Goal: Register for event/course

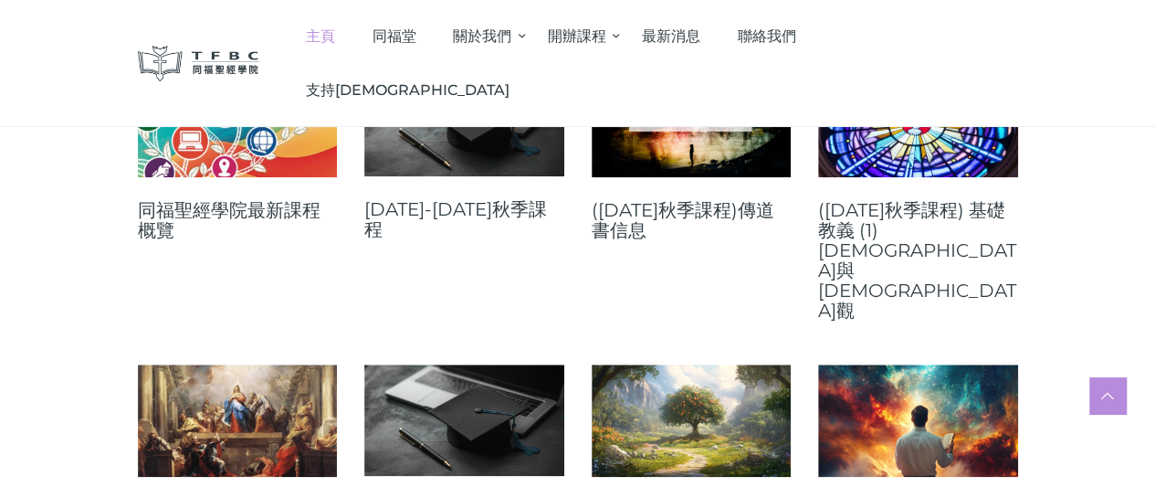
scroll to position [759, 0]
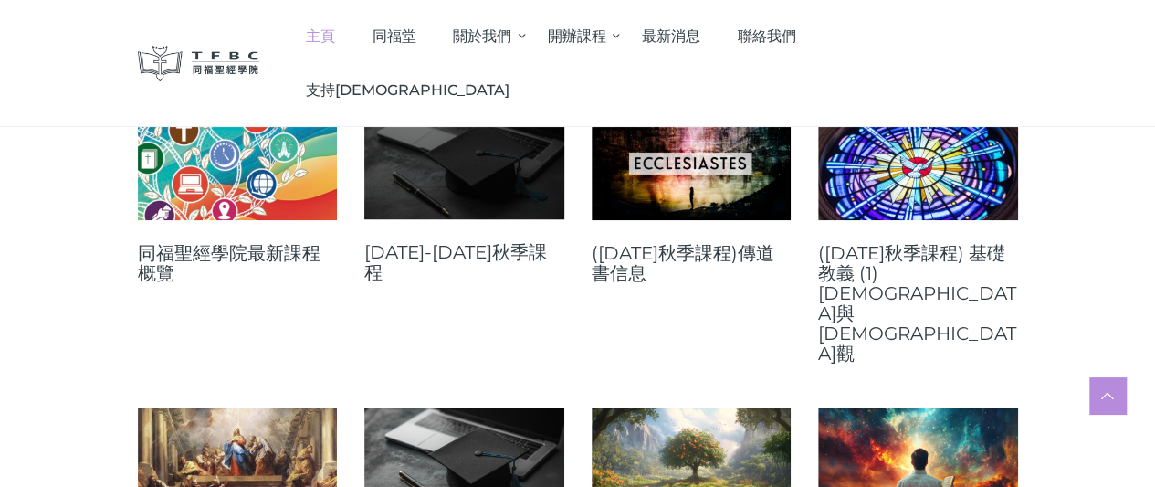
click at [430, 152] on link at bounding box center [464, 163] width 200 height 111
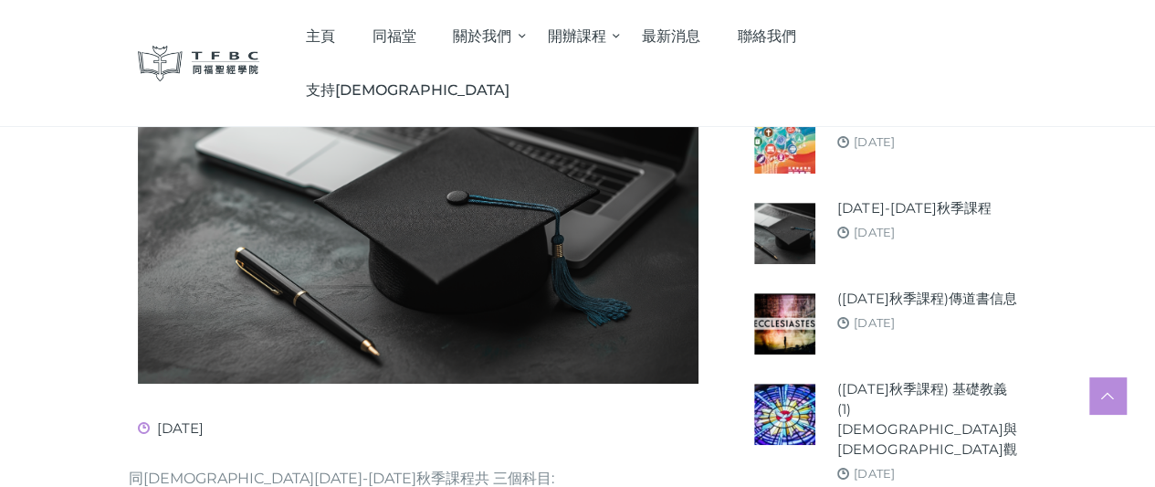
scroll to position [583, 0]
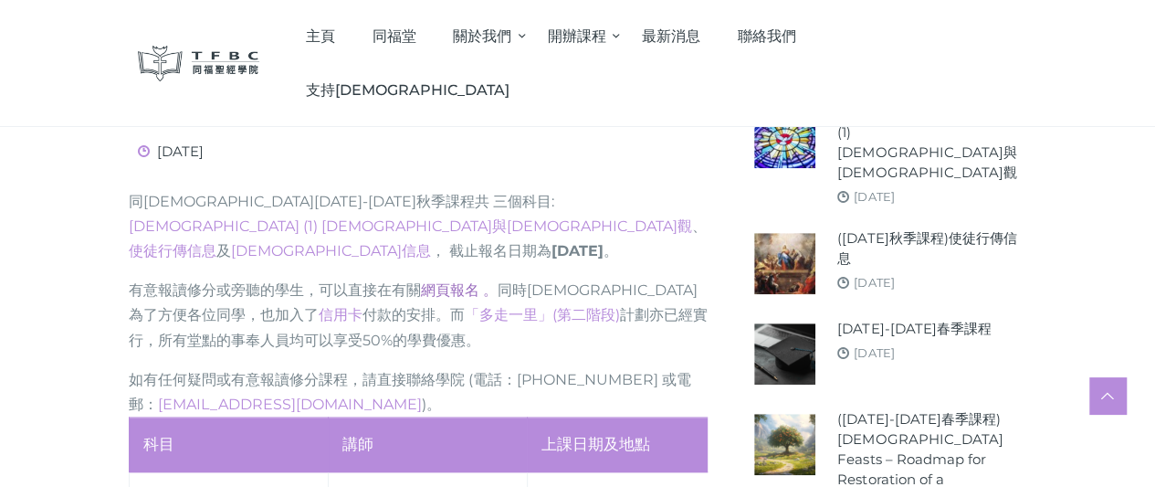
click at [421, 299] on link "網頁報名 。" at bounding box center [459, 289] width 77 height 17
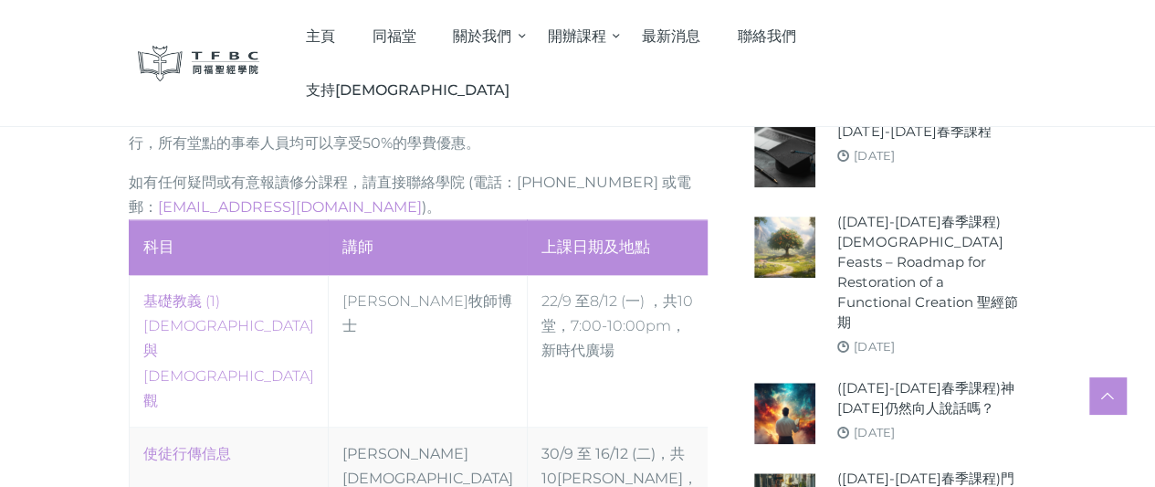
scroll to position [798, 0]
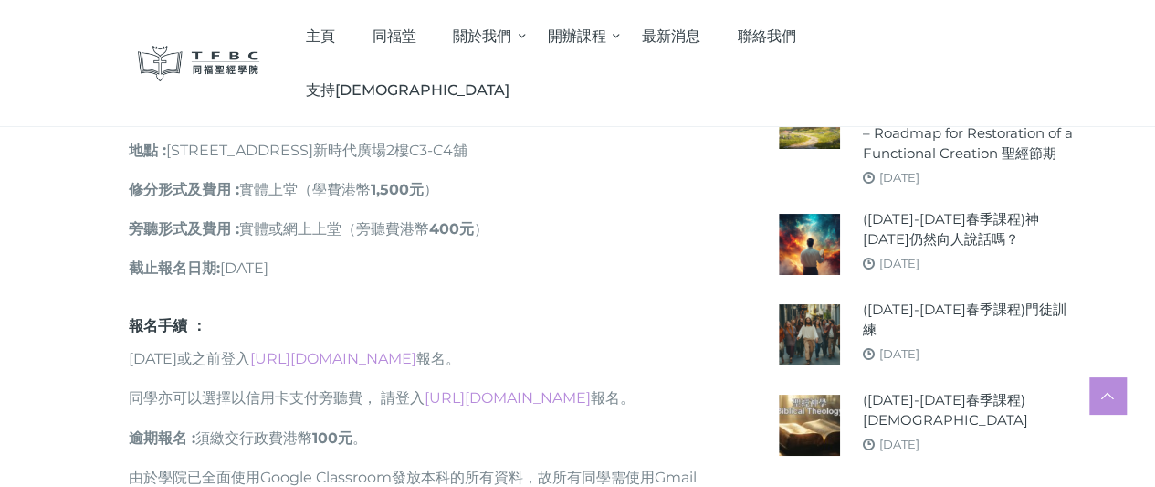
scroll to position [996, 0]
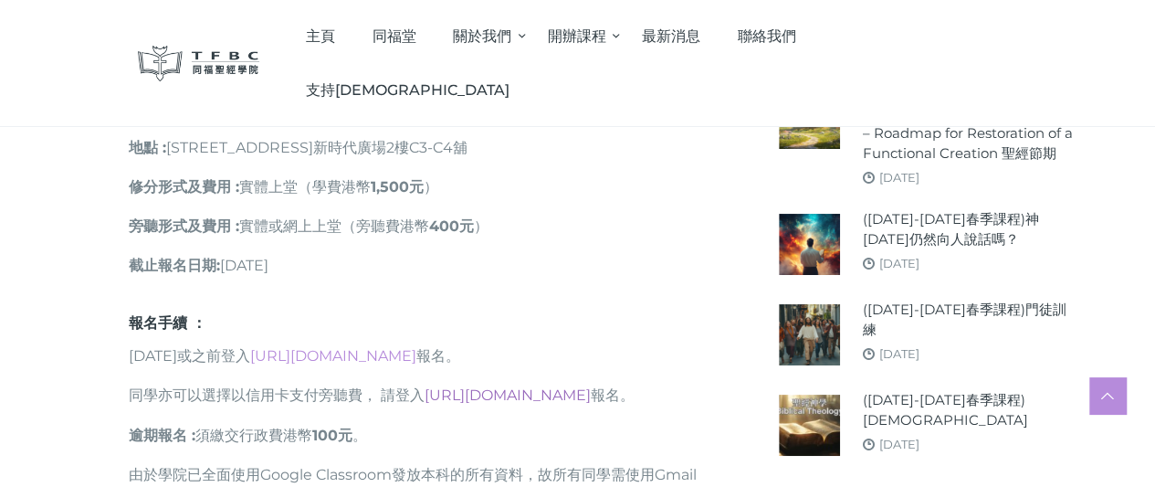
click at [425, 404] on link "https://go.tfbc.org.hk/2025F-CC" at bounding box center [508, 394] width 166 height 17
